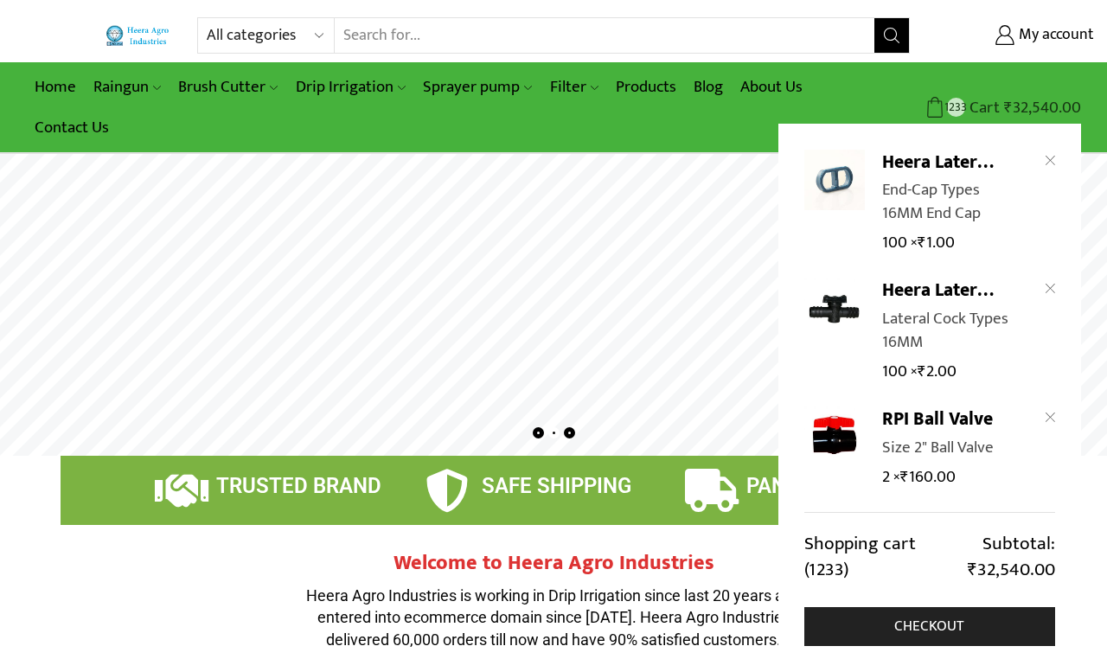
click at [939, 98] on icon at bounding box center [936, 108] width 22 height 22
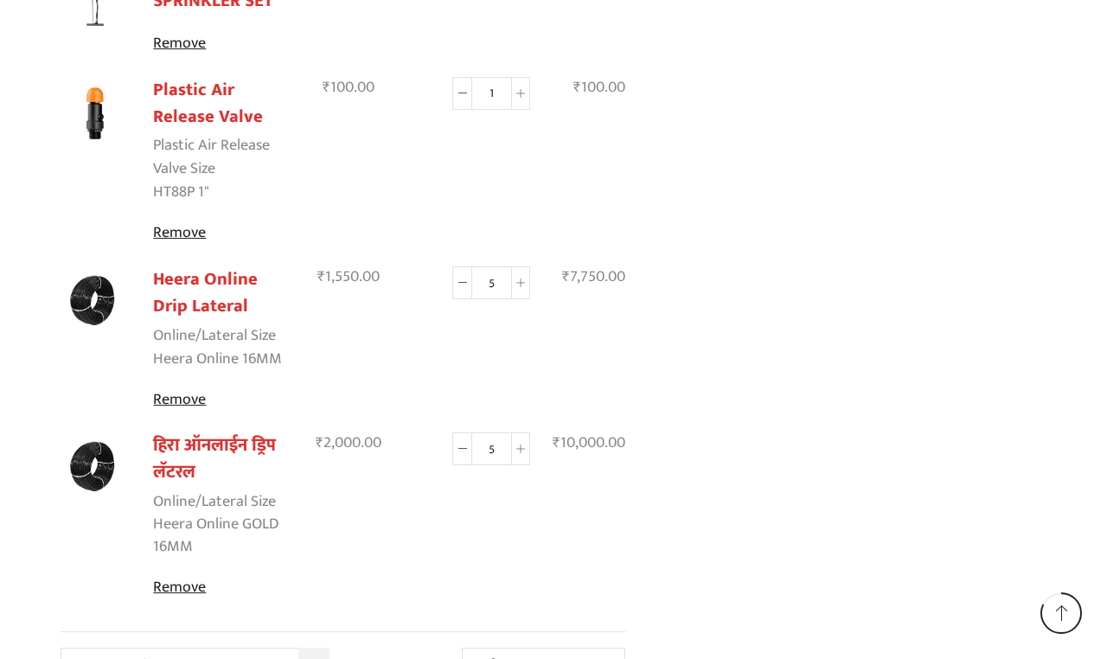
scroll to position [2550, 0]
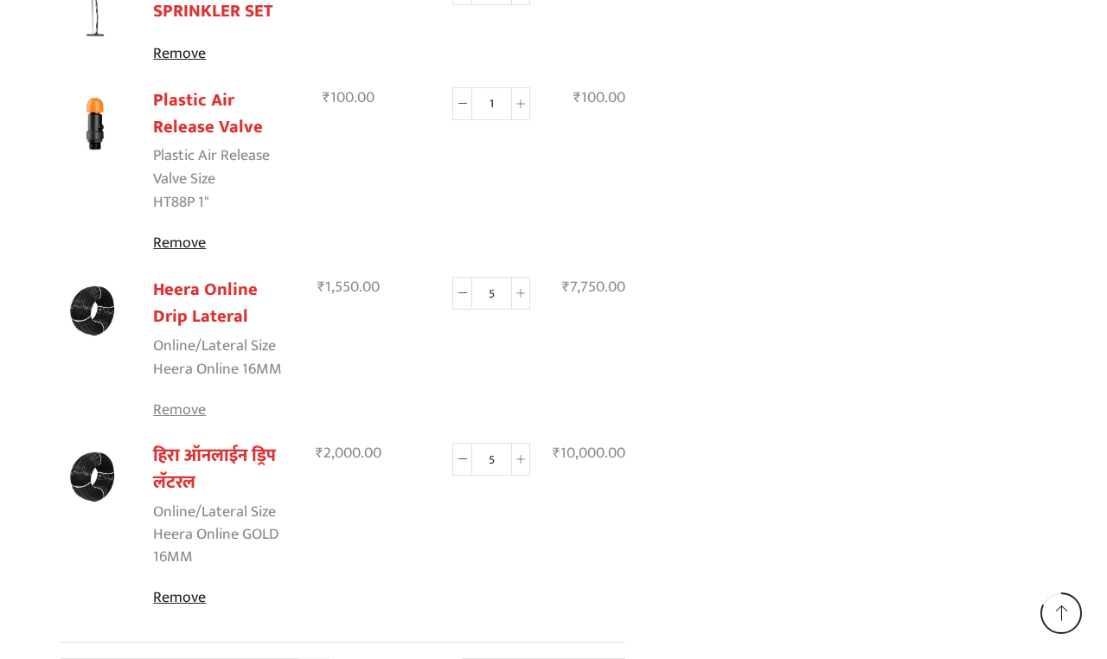
click at [178, 399] on link "Remove" at bounding box center [223, 410] width 140 height 23
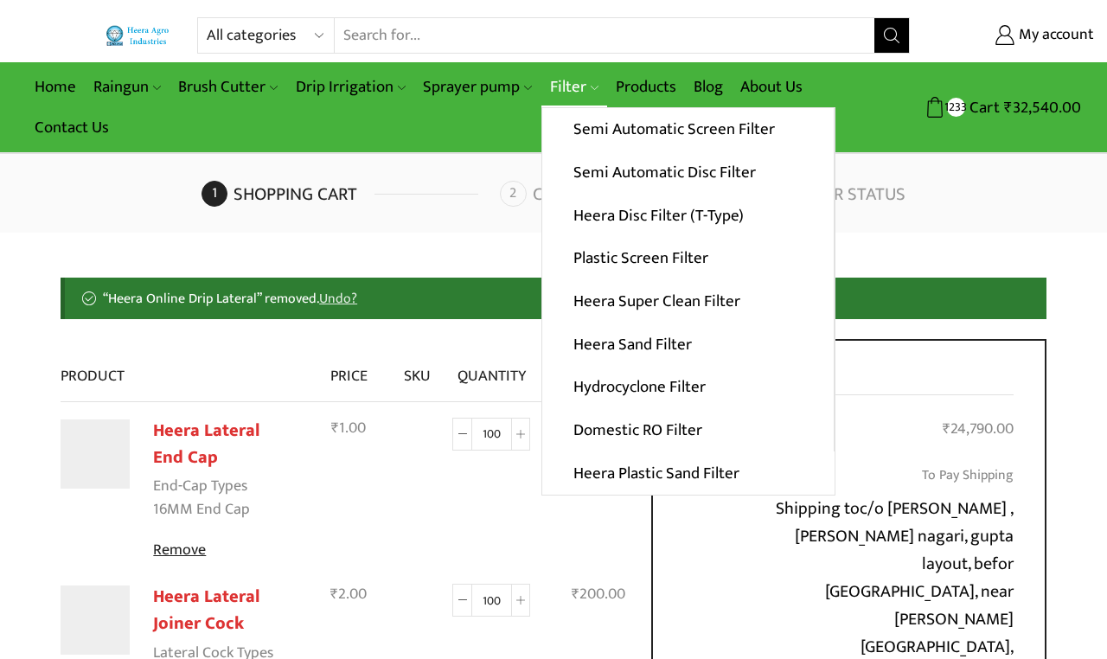
scroll to position [0, 0]
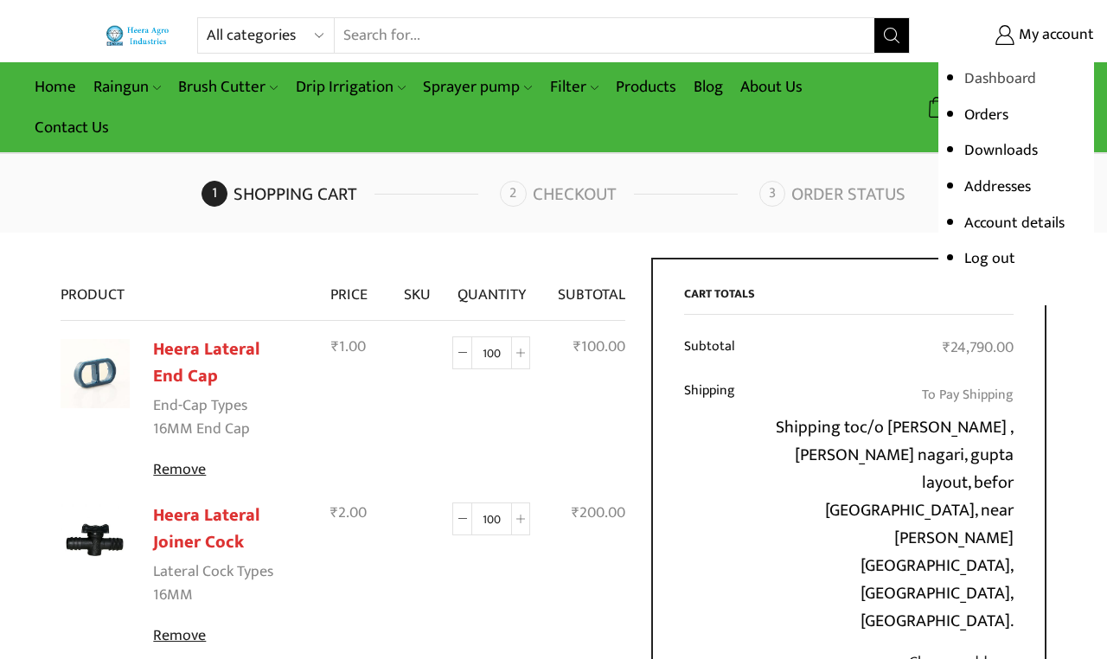
click at [994, 74] on link "Dashboard" at bounding box center [1000, 79] width 72 height 26
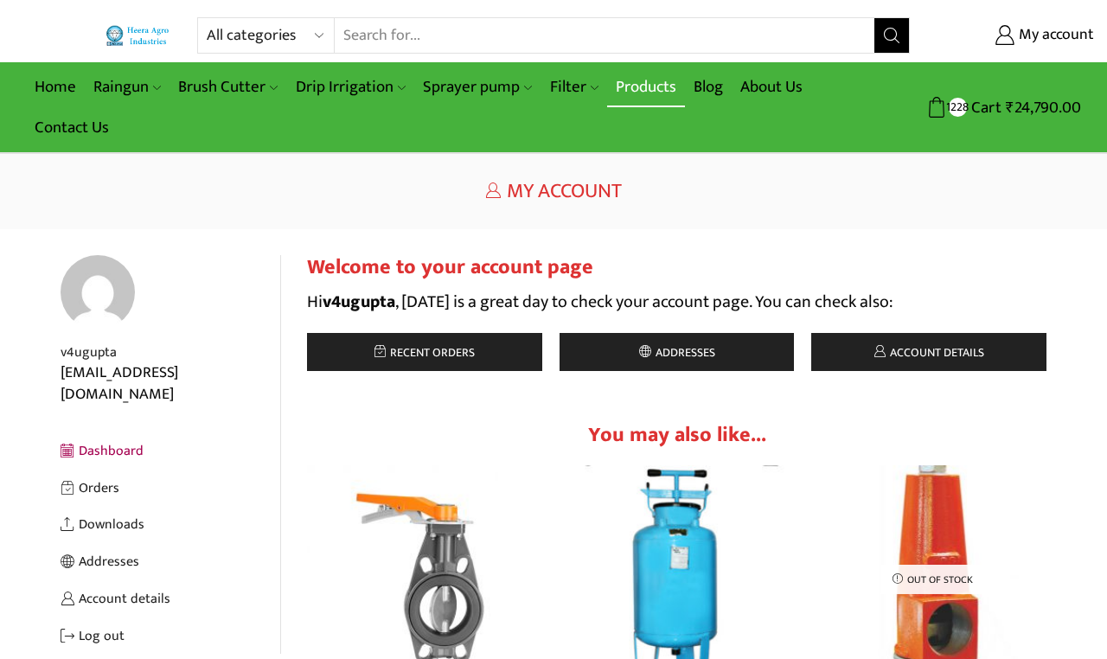
click at [644, 86] on link "Products" at bounding box center [646, 87] width 78 height 41
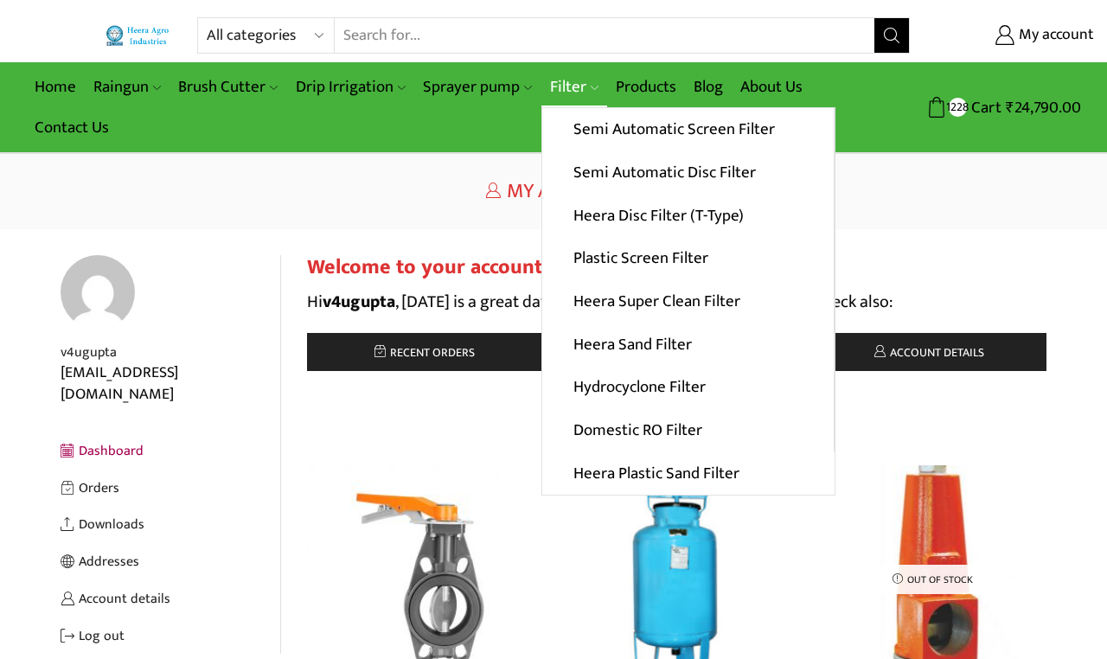
click at [560, 86] on link "Filter" at bounding box center [574, 87] width 66 height 41
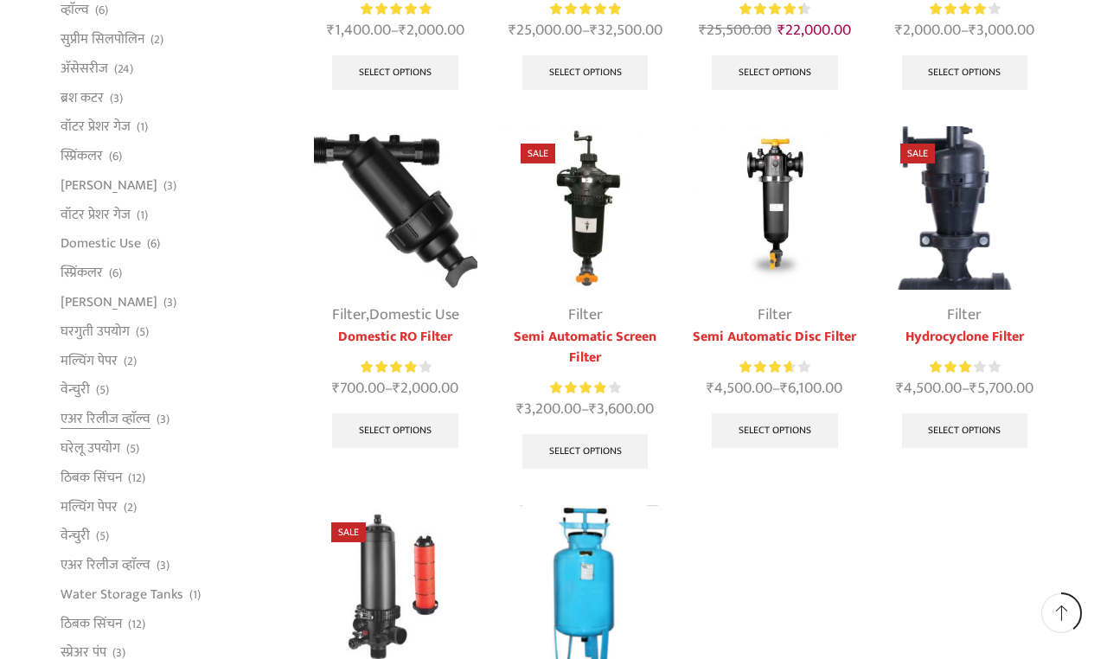
scroll to position [464, 0]
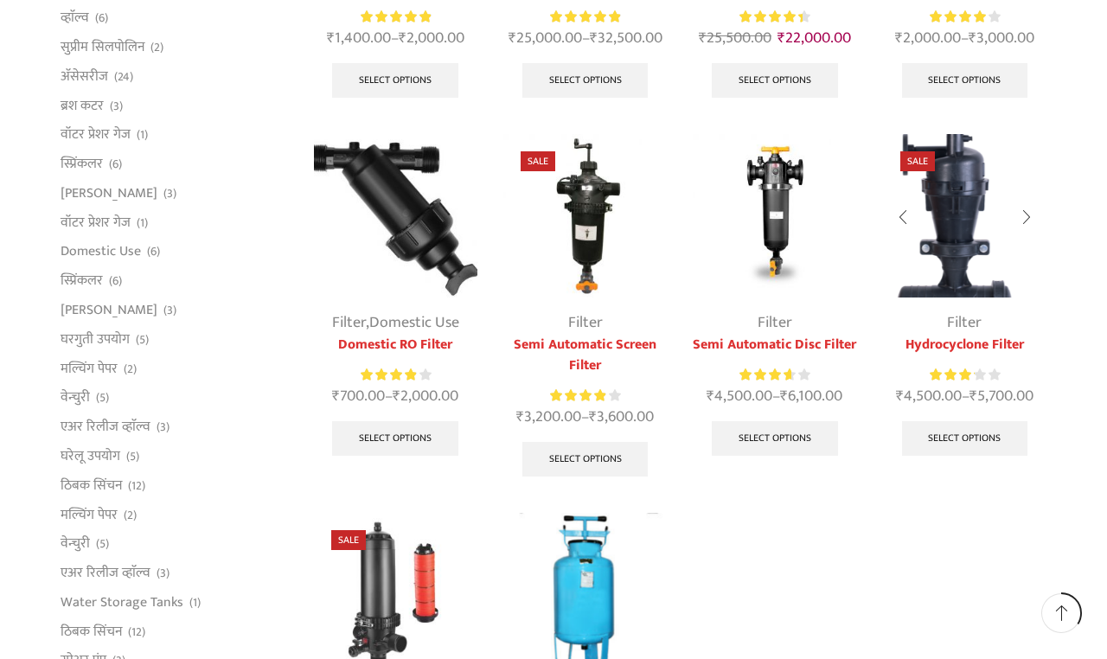
click at [955, 227] on img at bounding box center [964, 215] width 163 height 163
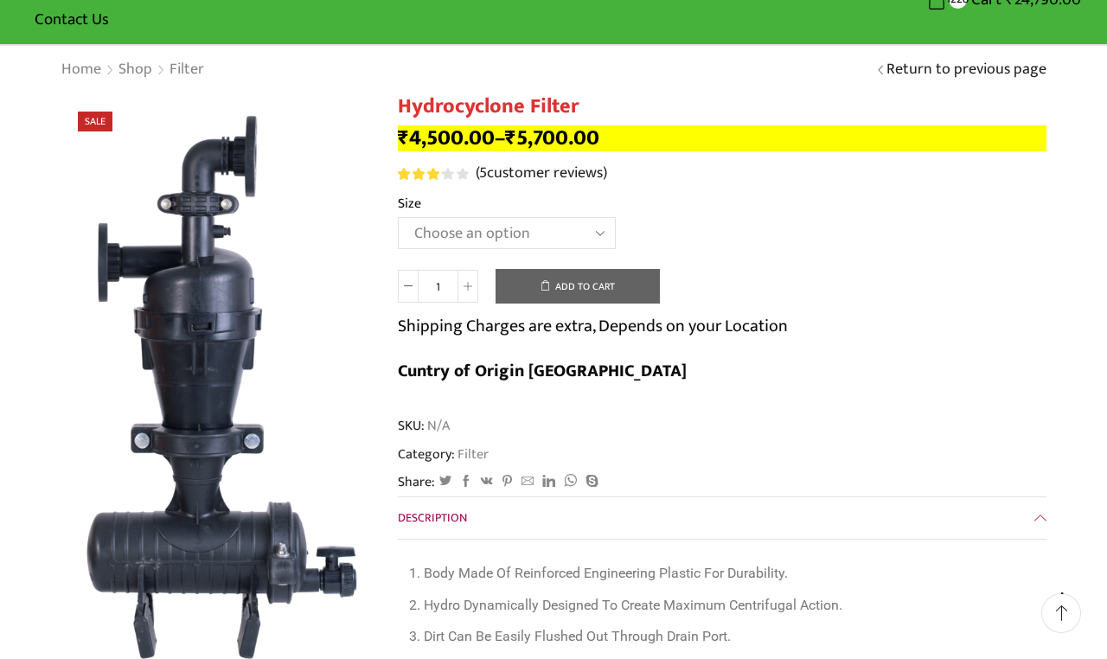
scroll to position [118, 0]
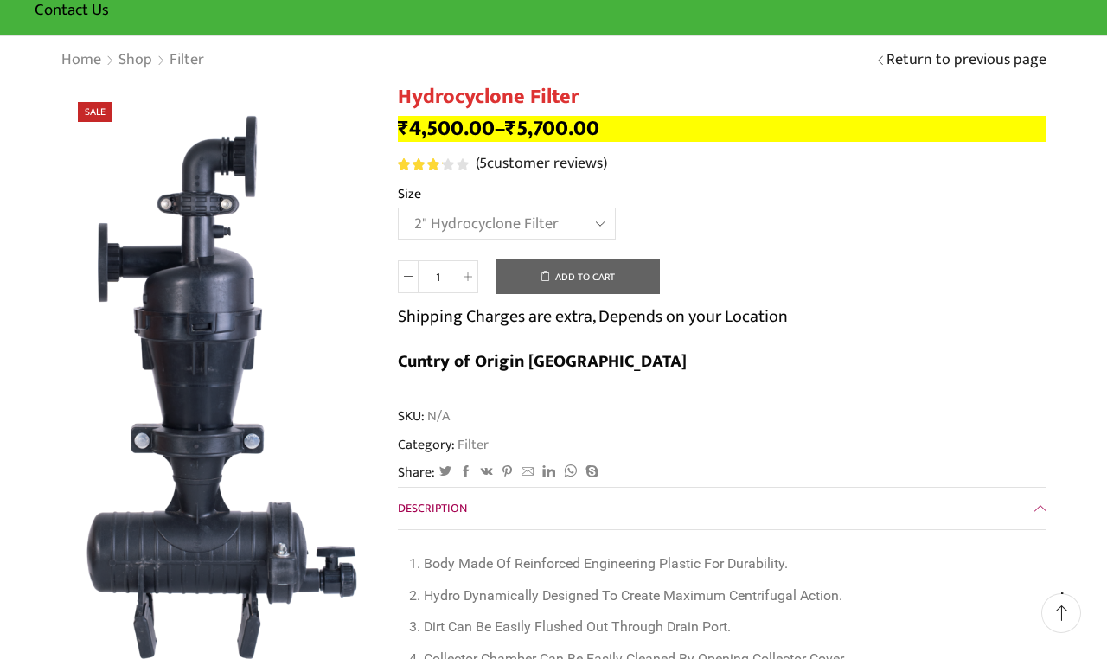
select select "2" Hydrocyclone Filter"
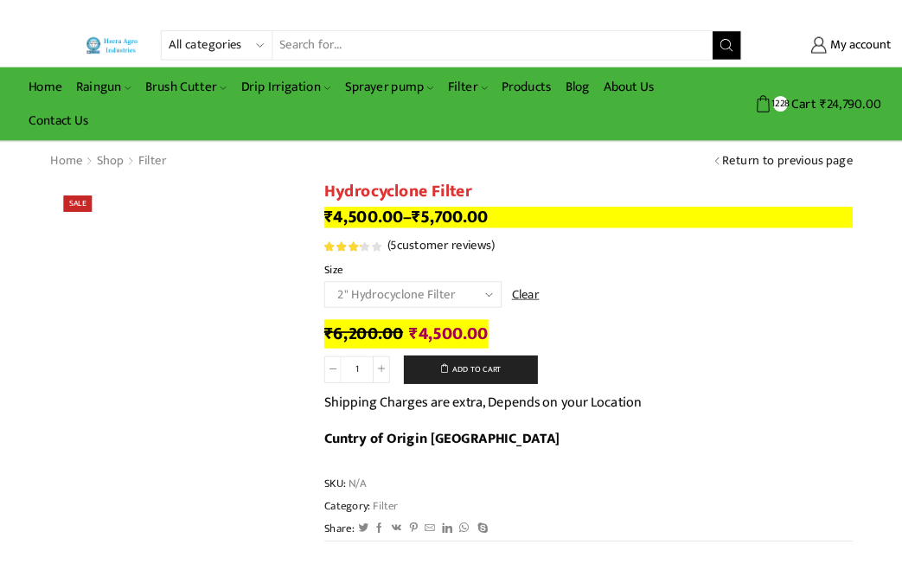
scroll to position [0, 0]
